Goal: Task Accomplishment & Management: Manage account settings

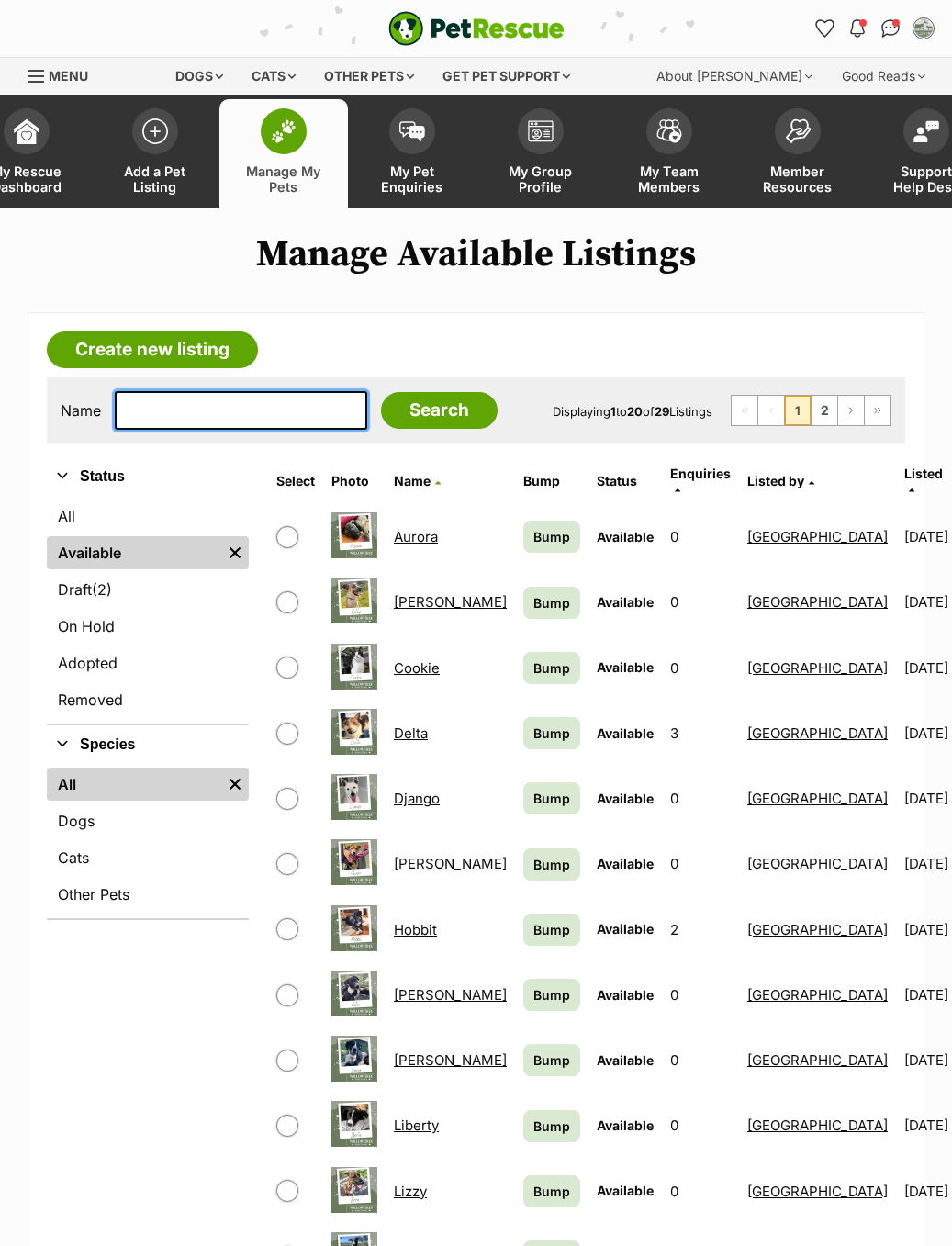
click at [285, 416] on input "text" at bounding box center [241, 410] width 253 height 39
type input "Merl"
click at [395, 415] on input "Search" at bounding box center [439, 410] width 117 height 37
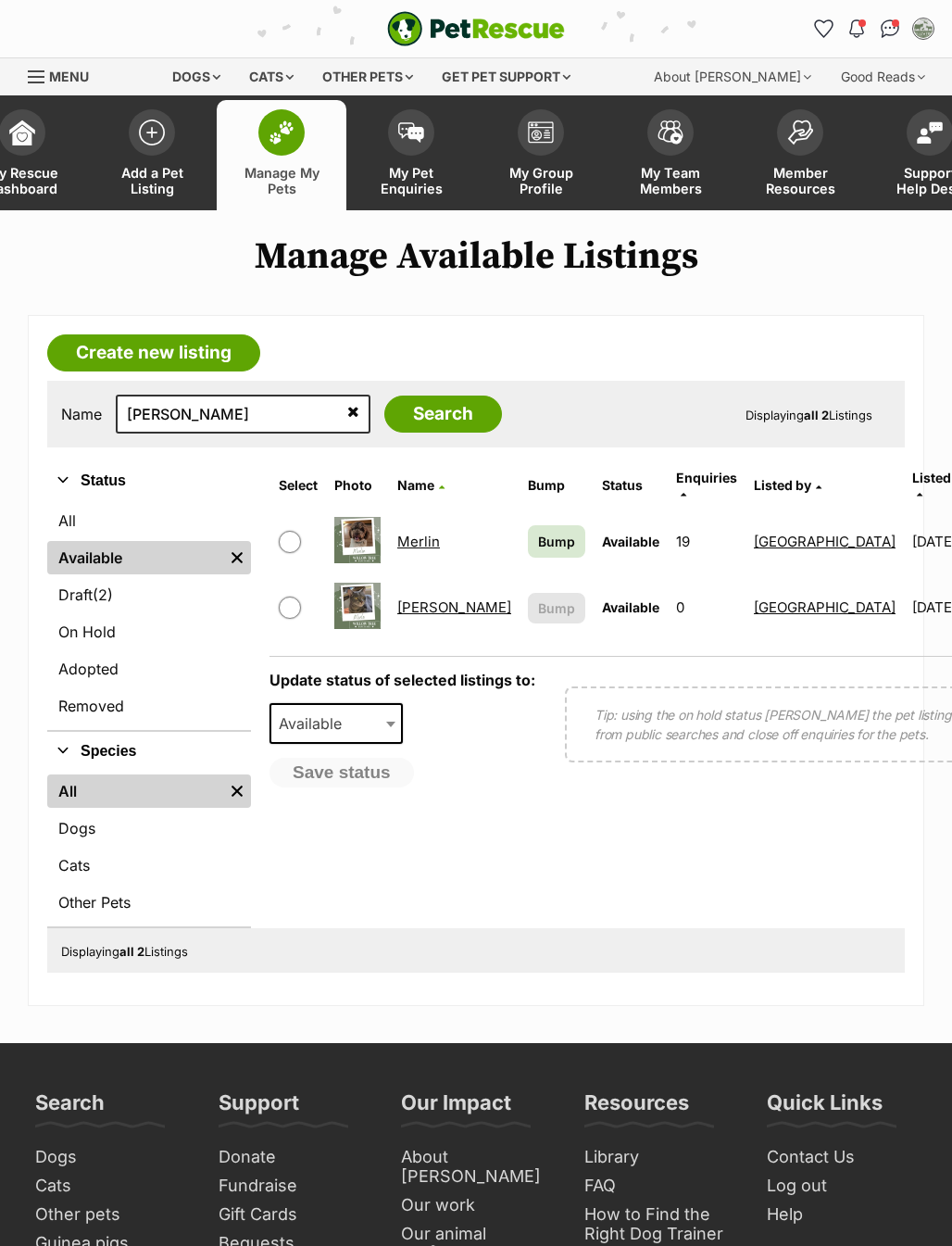
click at [422, 535] on link "Merlin" at bounding box center [418, 541] width 43 height 18
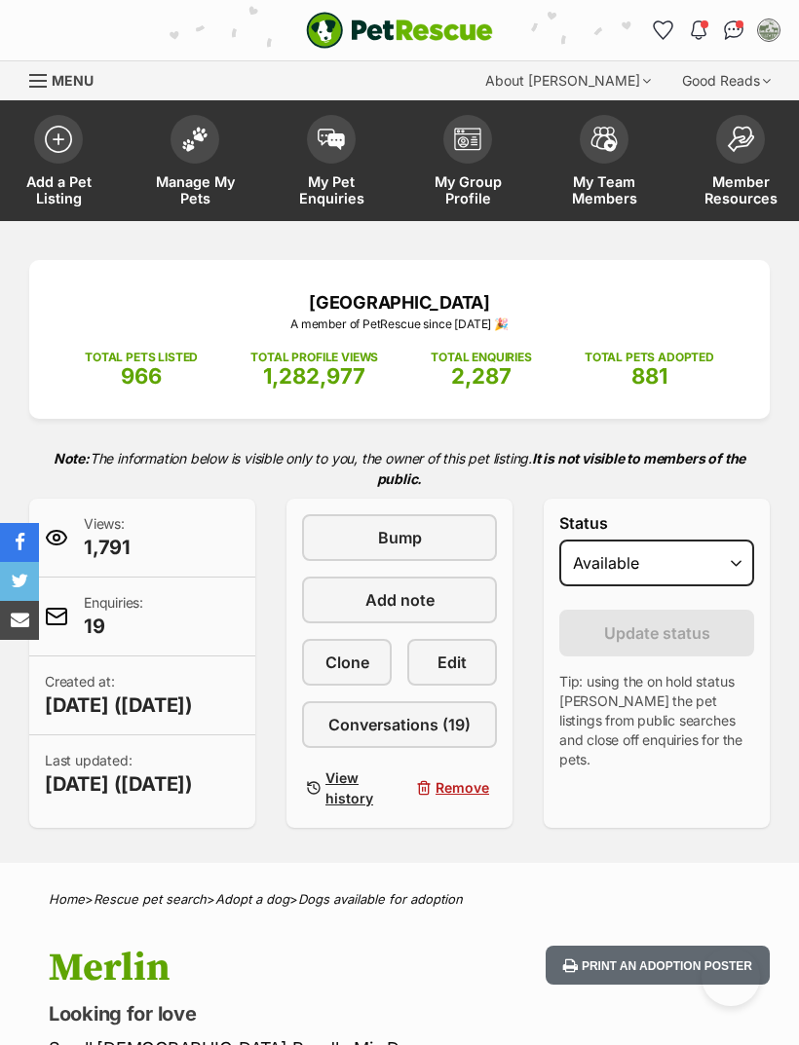
click at [482, 656] on link "Edit" at bounding box center [452, 662] width 90 height 47
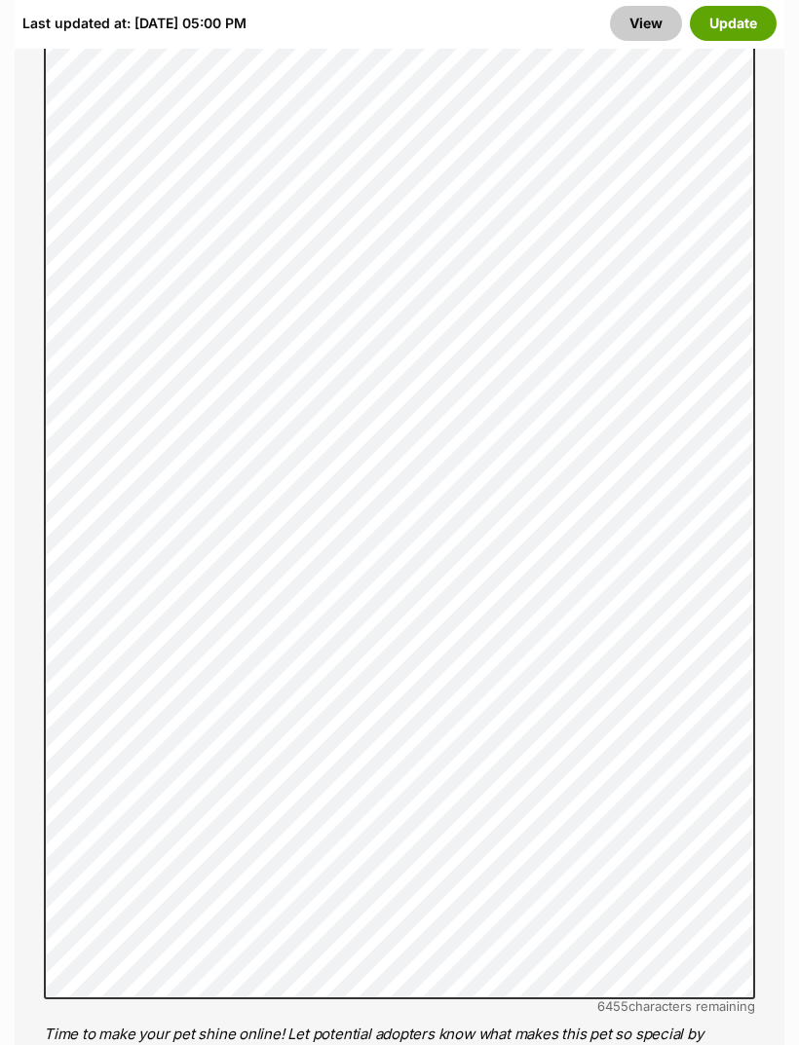
scroll to position [1674, 0]
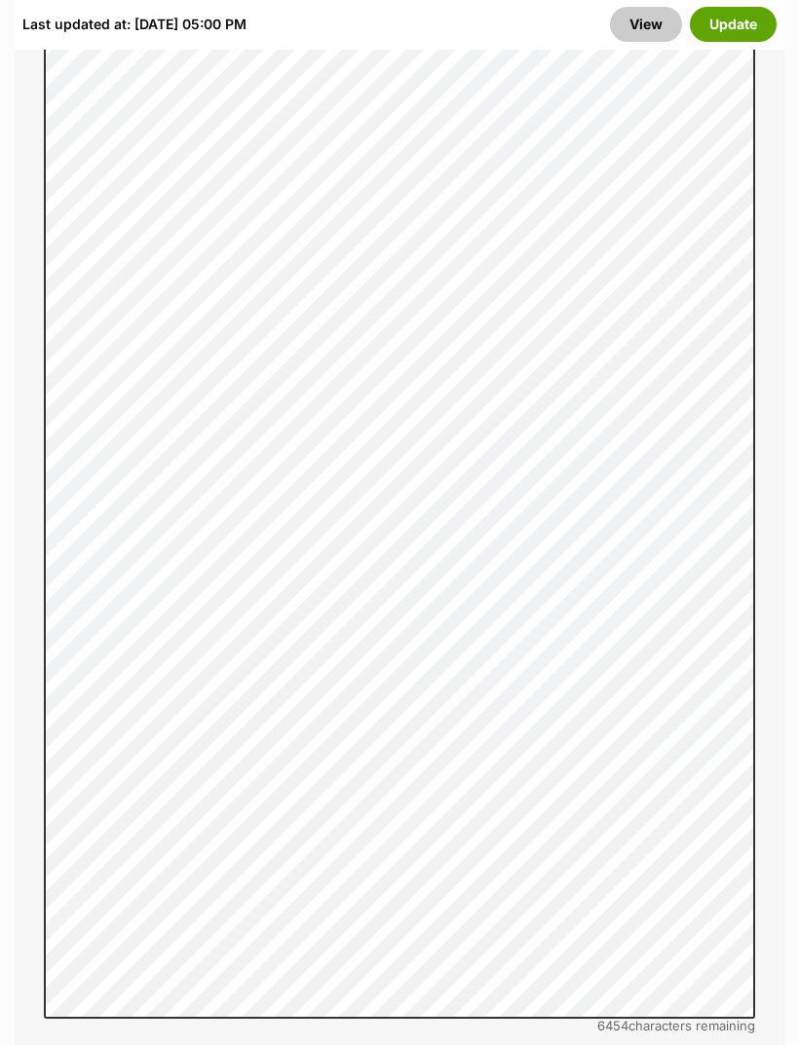
click at [743, 36] on button "Update" at bounding box center [733, 24] width 87 height 35
